Goal: Ask a question

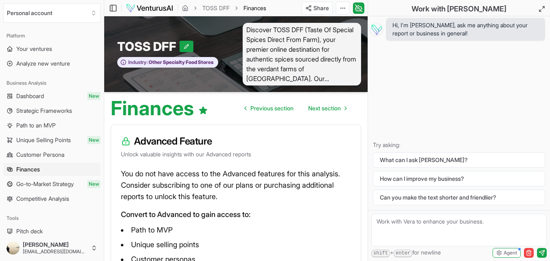
scroll to position [16, 0]
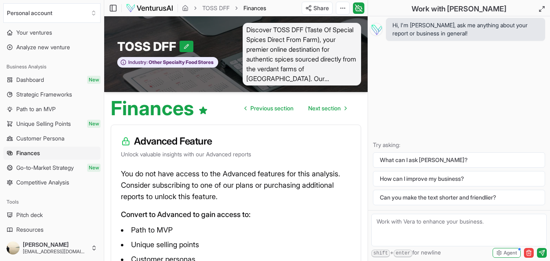
click at [58, 96] on span "Strategic Frameworks" at bounding box center [44, 94] width 56 height 8
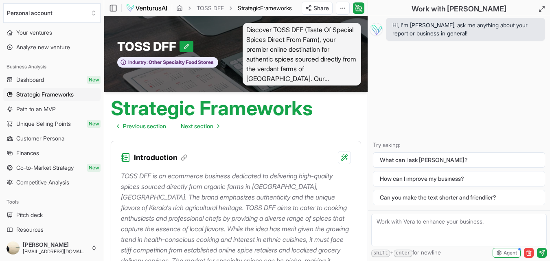
click at [47, 81] on link "Dashboard New" at bounding box center [51, 79] width 97 height 13
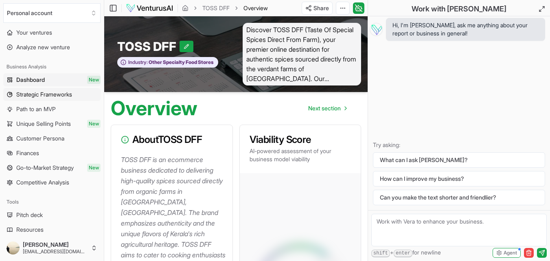
click at [48, 92] on span "Strategic Frameworks" at bounding box center [44, 94] width 56 height 8
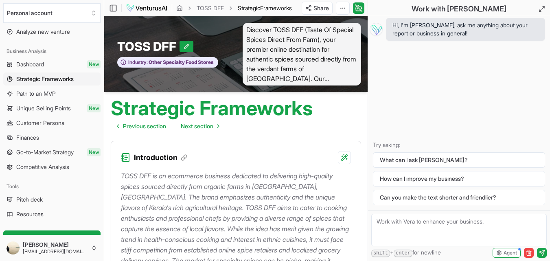
scroll to position [33, 0]
click at [236, 159] on div "Introduction" at bounding box center [235, 152] width 249 height 23
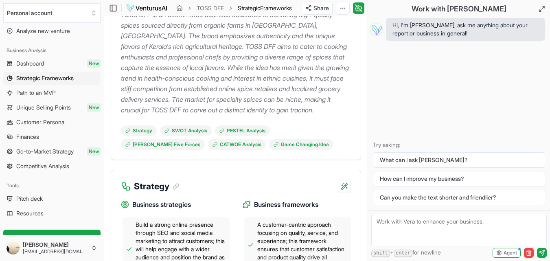
scroll to position [163, 0]
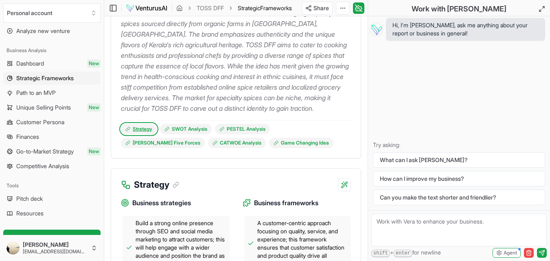
click at [144, 127] on link "Strategy" at bounding box center [139, 129] width 36 height 11
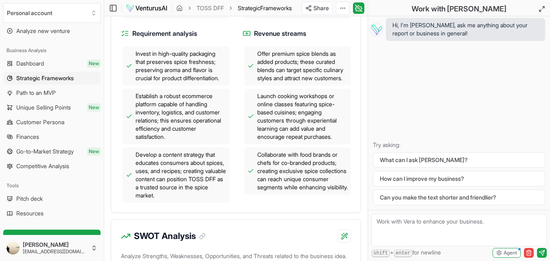
scroll to position [552, 0]
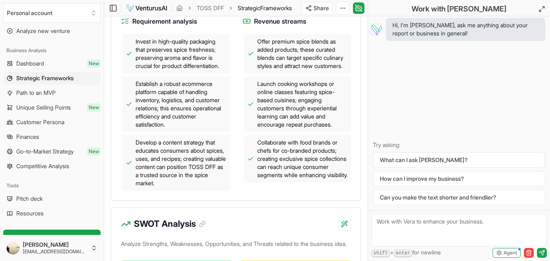
click at [136, 142] on span "Develop a content strategy that educates consumers about spices, uses, and reci…" at bounding box center [180, 162] width 91 height 49
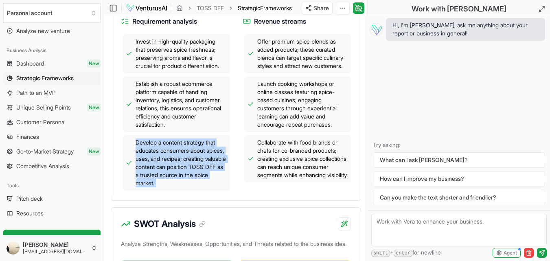
copy div "Develop a content strategy that educates consumers about spices, uses, and reci…"
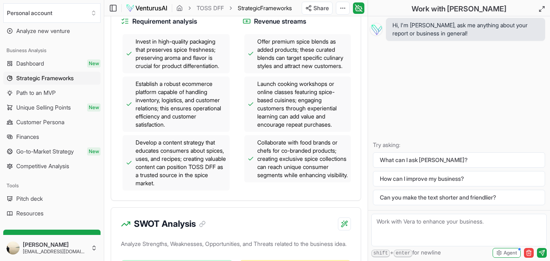
click at [377, 218] on textarea at bounding box center [458, 230] width 175 height 33
paste textarea "Develop a content strategy that educates consumers about spices, uses, and reci…"
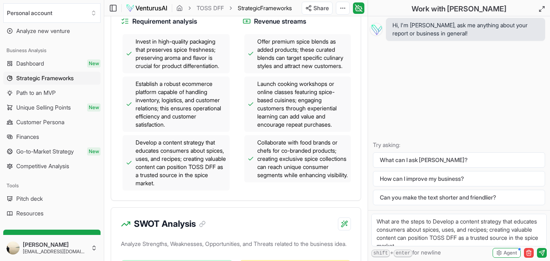
scroll to position [11, 0]
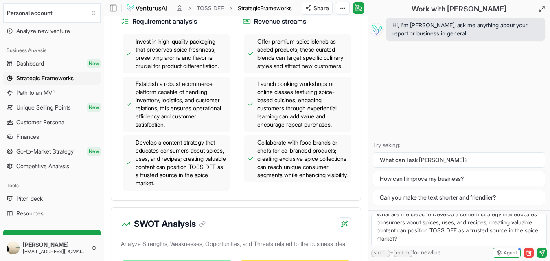
type textarea "What are the steps to Develop a content strategy that educates consumers about …"
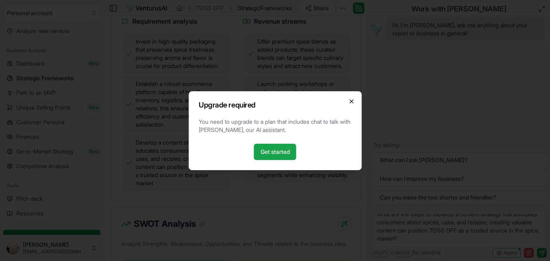
click at [352, 102] on icon "button" at bounding box center [350, 101] width 3 height 3
